Goal: Task Accomplishment & Management: Manage account settings

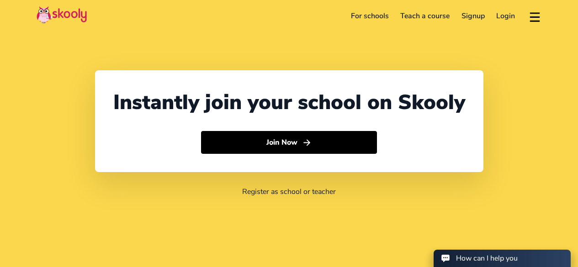
select select "62"
select select "[GEOGRAPHIC_DATA]"
select select "[GEOGRAPHIC_DATA]/[GEOGRAPHIC_DATA]"
click at [338, 143] on button "Join Now" at bounding box center [289, 142] width 176 height 23
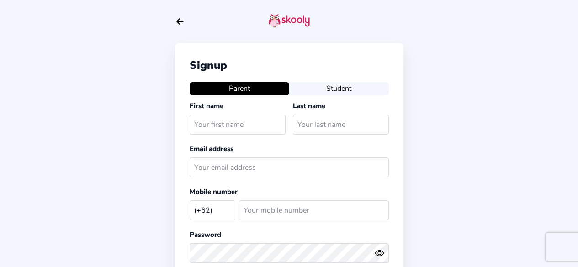
select select "ID"
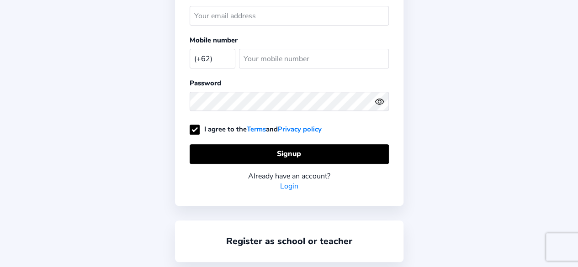
scroll to position [165, 0]
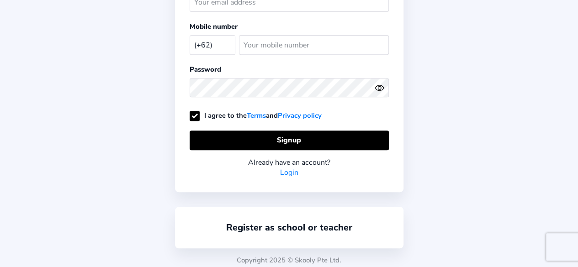
click at [288, 168] on link "Login" at bounding box center [289, 173] width 18 height 10
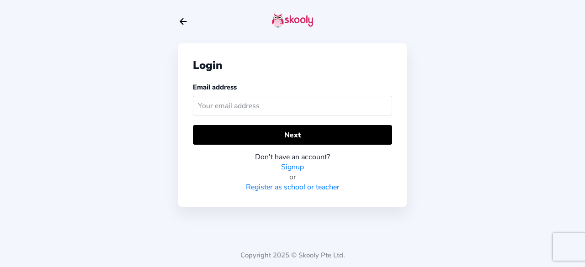
click at [292, 99] on input "text" at bounding box center [292, 106] width 199 height 20
type input "[EMAIL_ADDRESS][DOMAIN_NAME]"
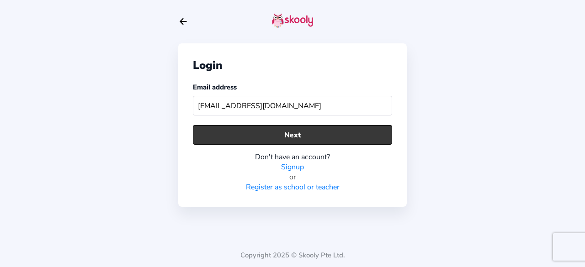
click at [290, 133] on button "Next" at bounding box center [292, 135] width 199 height 20
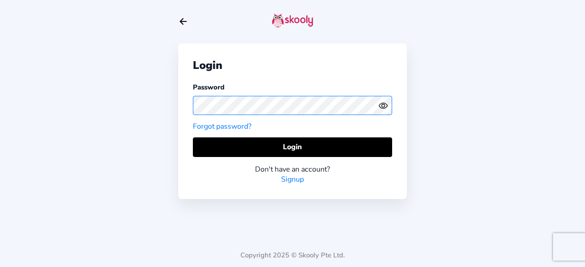
click at [183, 100] on div "Login Password Forgot password? Login Don't have an account? Signup" at bounding box center [292, 121] width 228 height 156
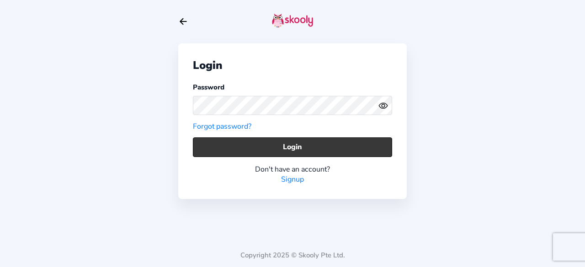
click at [268, 148] on button "Login" at bounding box center [292, 147] width 199 height 20
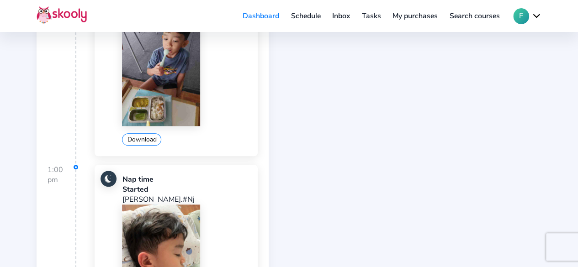
scroll to position [541, 0]
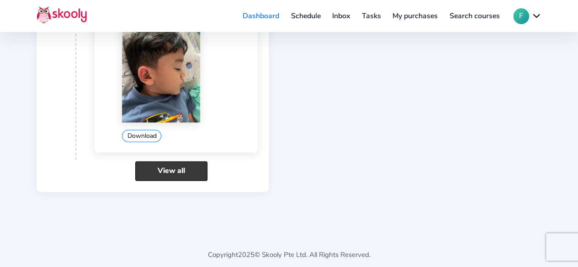
click at [188, 165] on link "View all" at bounding box center [171, 171] width 72 height 20
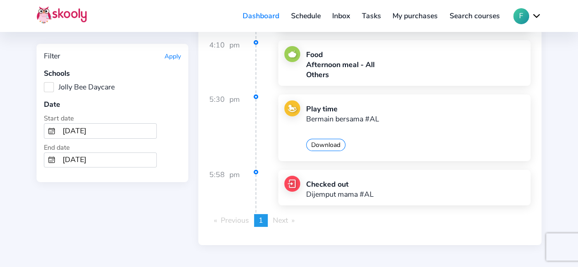
scroll to position [14801, 0]
